Goal: Task Accomplishment & Management: Use online tool/utility

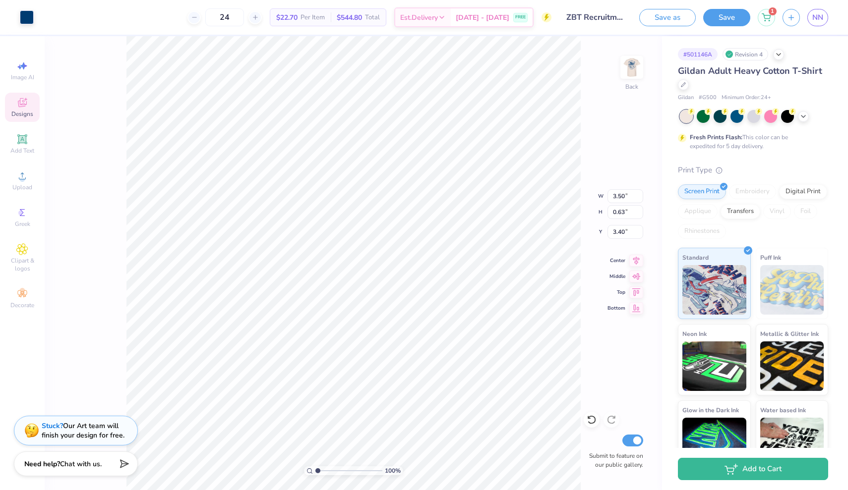
type input "3.37"
click at [588, 419] on icon at bounding box center [592, 420] width 10 height 10
type input "3.37"
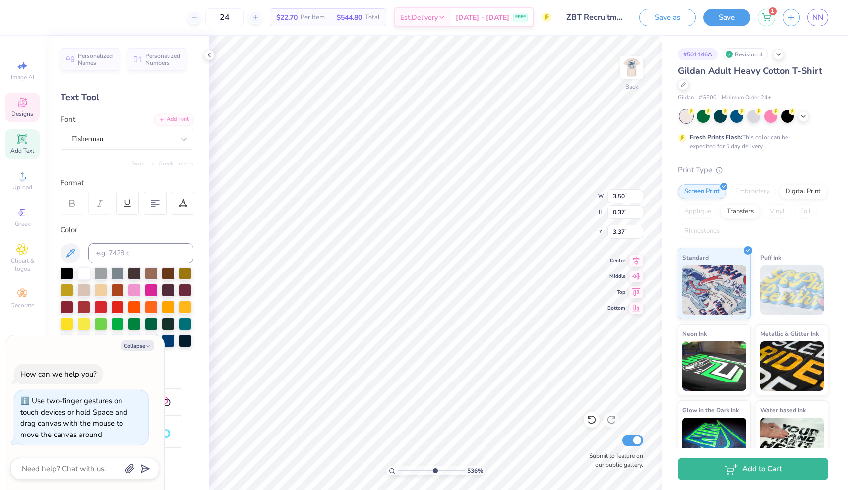
type input "6.18"
type textarea "x"
type input "5.58"
drag, startPoint x: 399, startPoint y: 469, endPoint x: 430, endPoint y: 468, distance: 30.8
click at [430, 470] on input "range" at bounding box center [431, 471] width 67 height 9
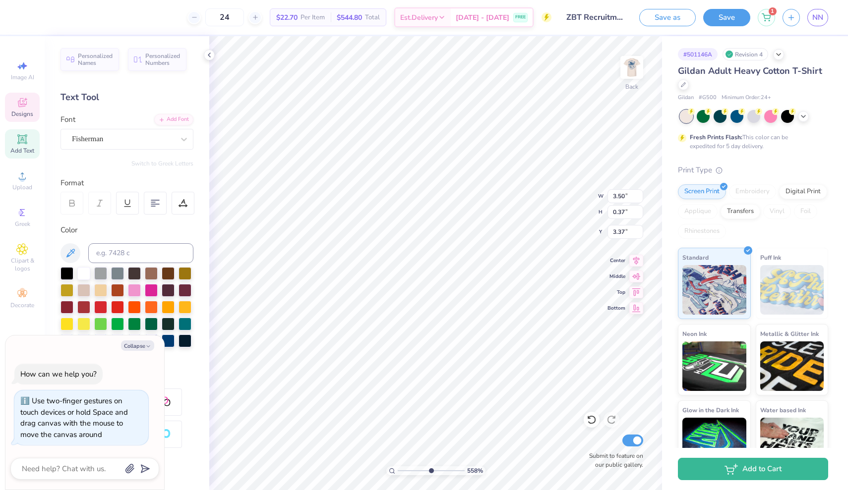
type textarea "x"
type input "1.56"
type input "0.23"
type input "3.76"
click at [595, 424] on icon at bounding box center [592, 420] width 10 height 10
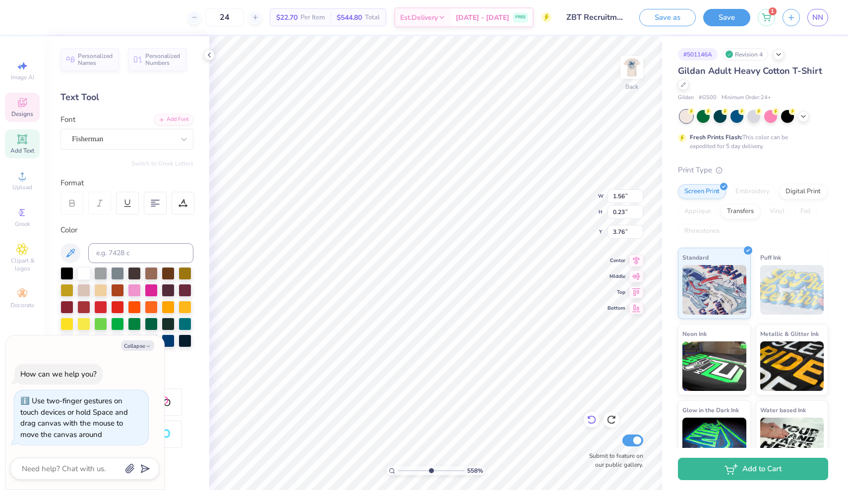
click at [595, 424] on icon at bounding box center [592, 420] width 10 height 10
type textarea "x"
type textarea "[PERSON_NAME] 2025"
type textarea "x"
type textarea "FaRUSH 2025"
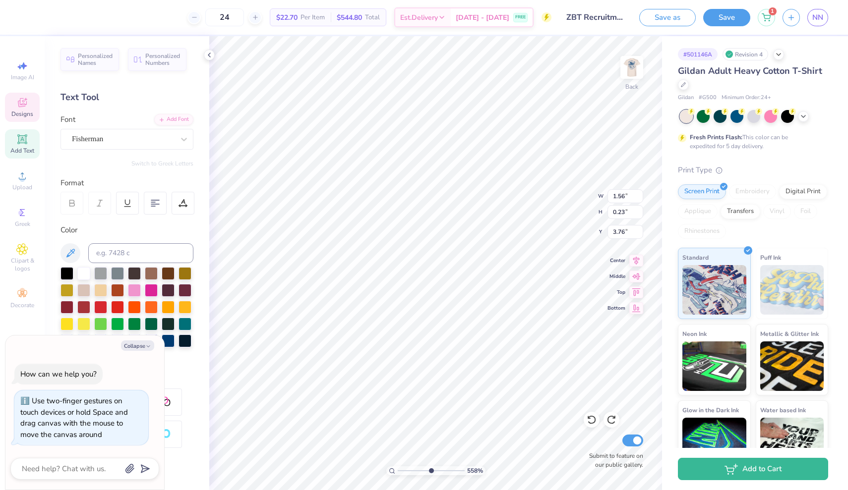
type textarea "x"
type textarea "FalRUSH 2025"
type textarea "x"
type textarea "FallRUSH 2025"
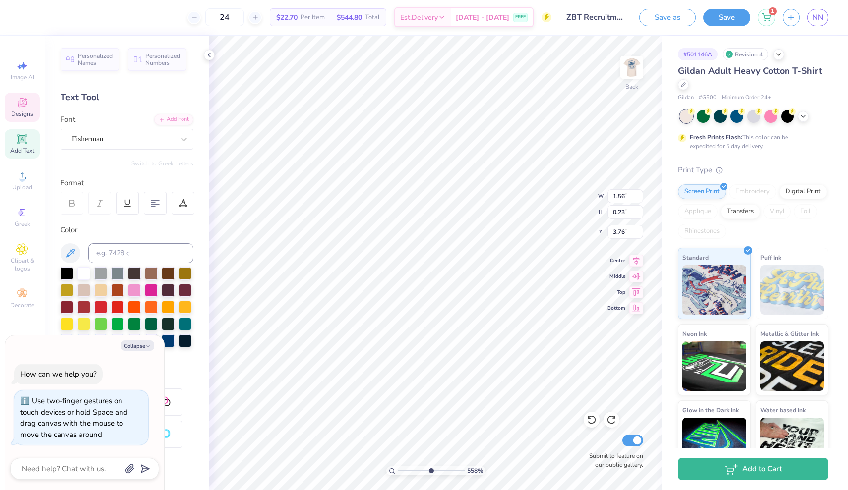
type textarea "x"
type textarea "Fall RUSH 2025"
click at [639, 72] on img at bounding box center [632, 68] width 40 height 40
type textarea "x"
type textarea "[PERSON_NAME] 2025"
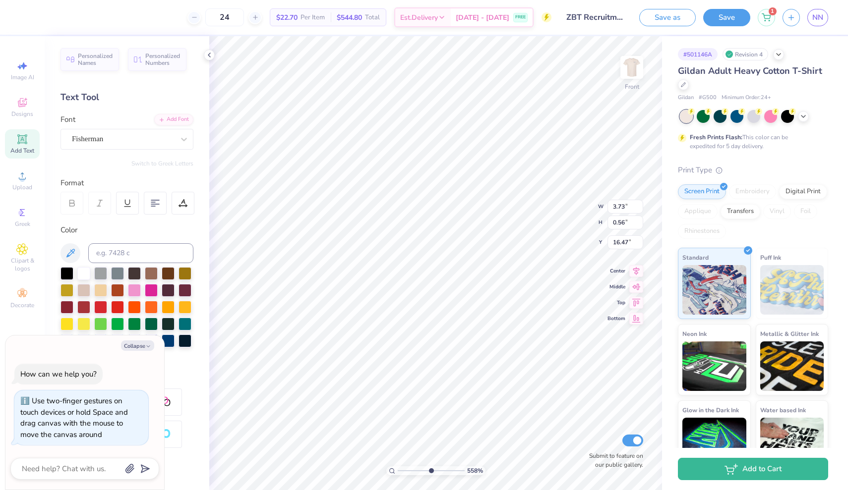
scroll to position [0, 0]
type textarea "x"
type textarea "faRUSH 2025"
type textarea "x"
type textarea "fallRUSH 2025"
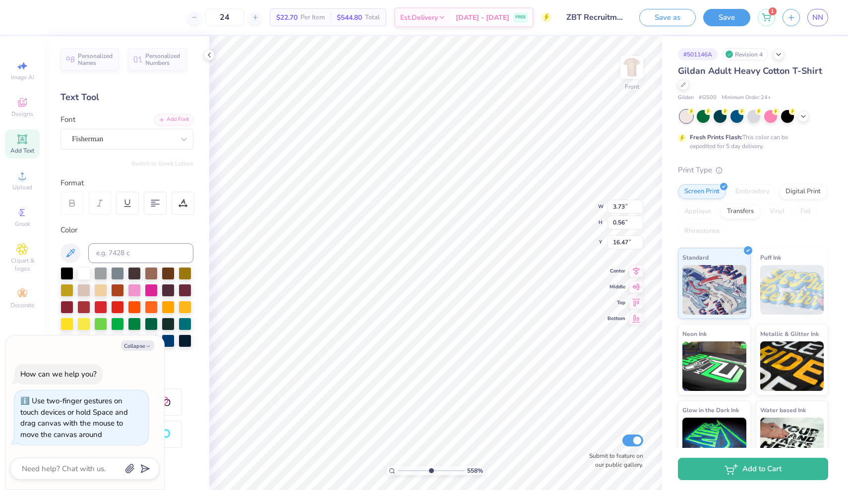
type textarea "x"
type textarea "fall RUSH 2025"
type textarea "x"
type textarea "fallRUSH 2025"
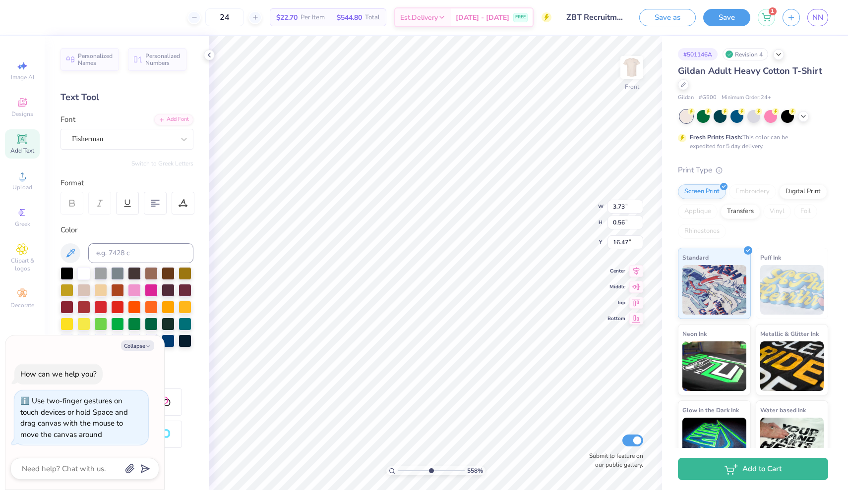
type textarea "x"
type textarea "fall RUSH 2025"
type textarea "x"
click at [384, 470] on div "558 %" at bounding box center [436, 263] width 454 height 454
type input "1.26"
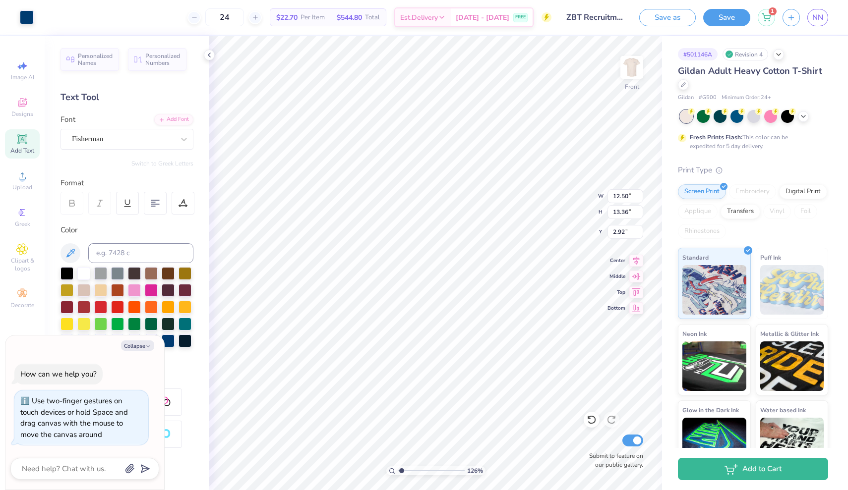
drag, startPoint x: 430, startPoint y: 470, endPoint x: 402, endPoint y: 471, distance: 28.8
click at [402, 471] on input "range" at bounding box center [431, 471] width 67 height 9
click at [726, 18] on button "Save" at bounding box center [726, 15] width 47 height 17
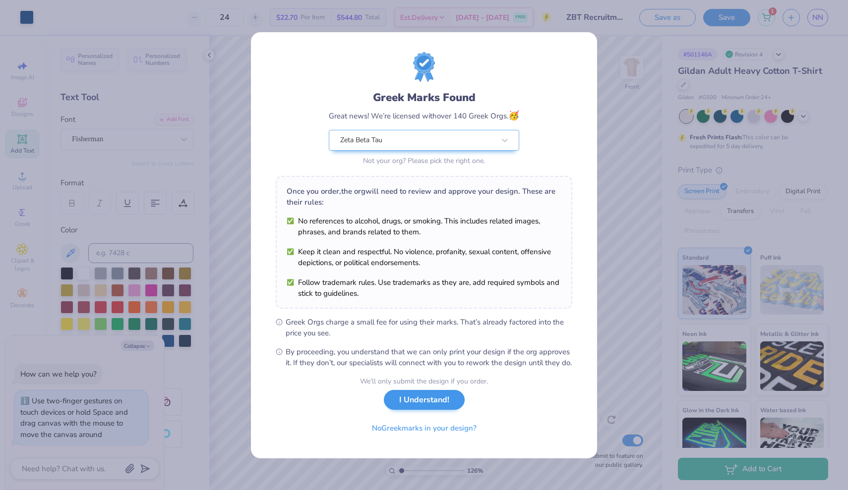
click at [441, 408] on button "I Understand!" at bounding box center [424, 400] width 81 height 20
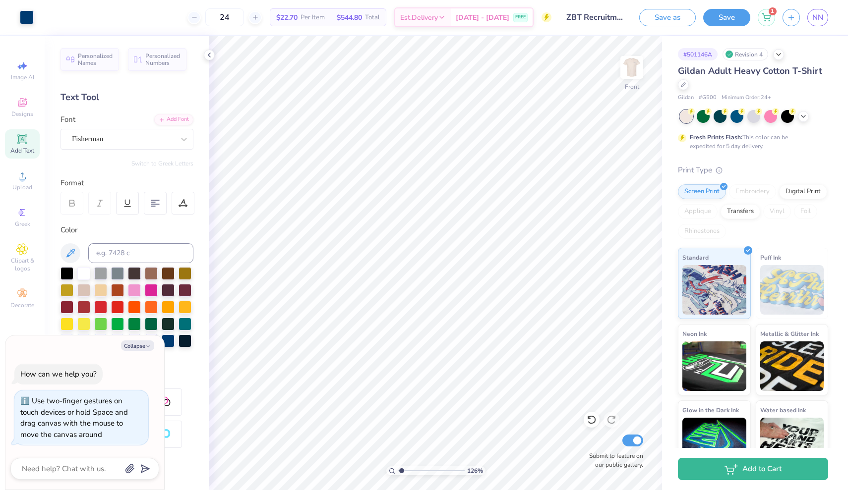
type textarea "x"
